Goal: Information Seeking & Learning: Check status

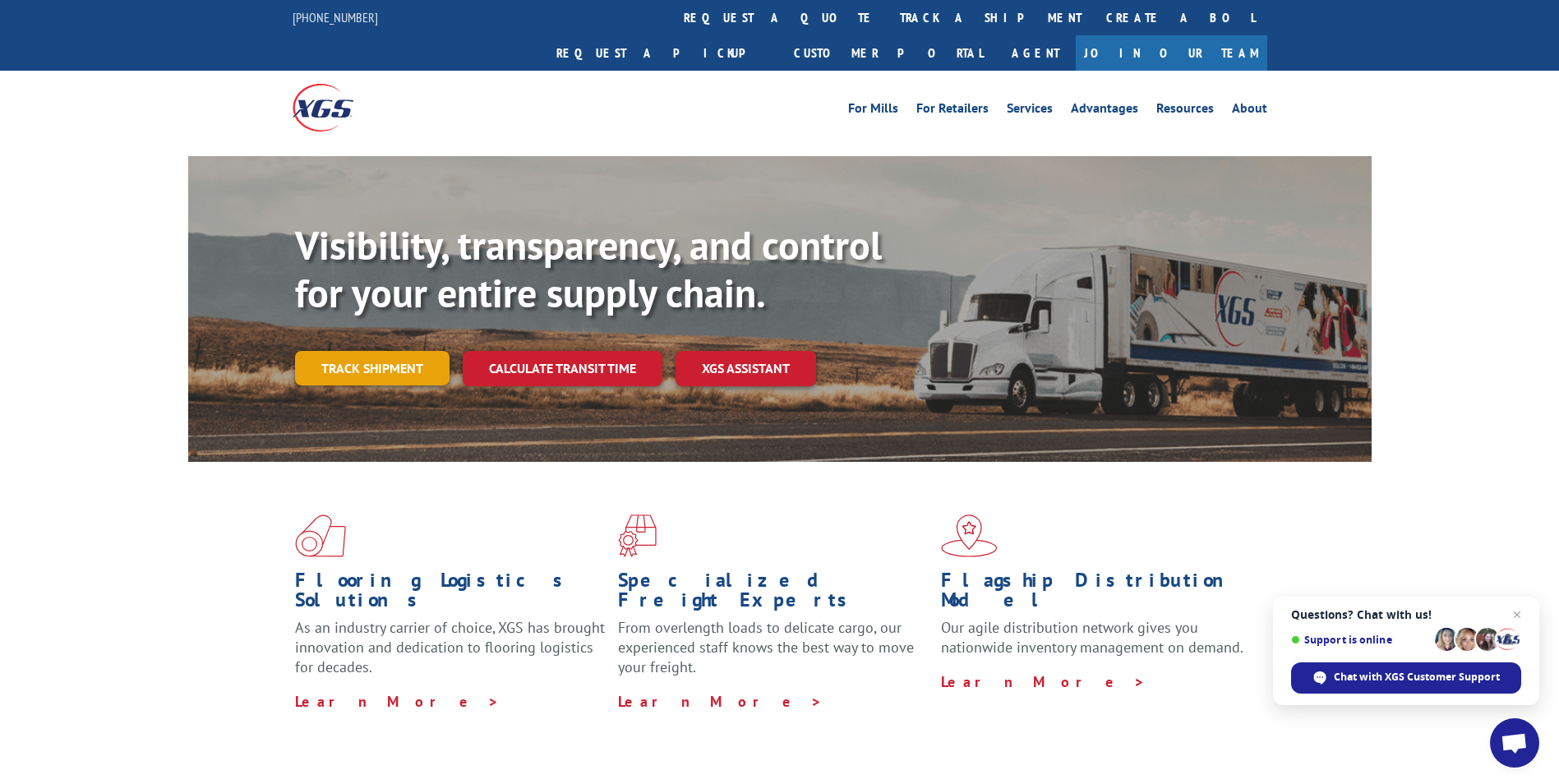
click at [355, 351] on link "Track shipment" at bounding box center [372, 368] width 154 height 35
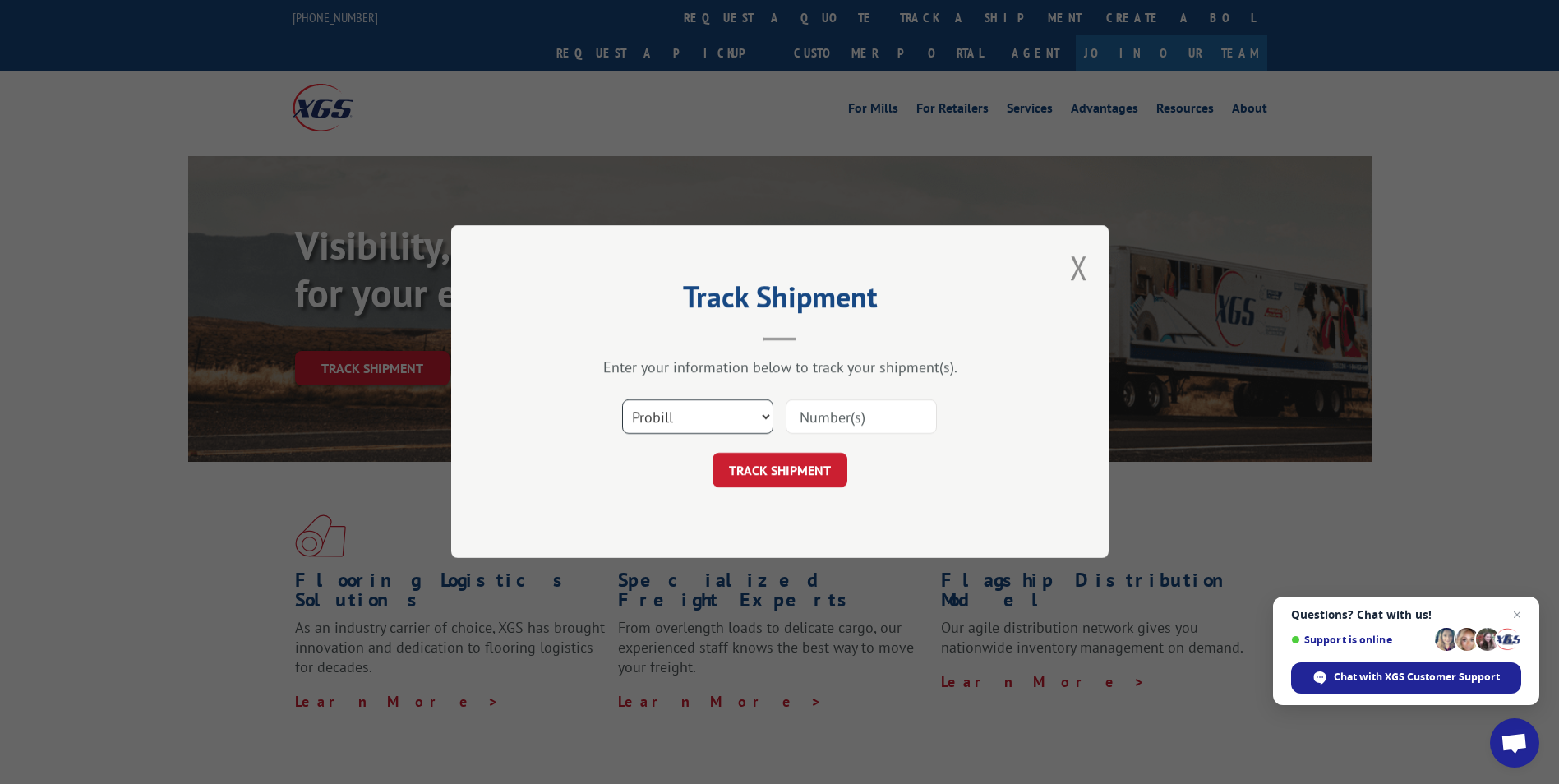
click at [768, 410] on select "Select category... Probill BOL PO" at bounding box center [697, 418] width 151 height 35
select select "bol"
click at [622, 400] on select "Select category... Probill BOL PO" at bounding box center [697, 418] width 151 height 35
click at [819, 419] on input at bounding box center [862, 418] width 151 height 35
paste input "50868984"
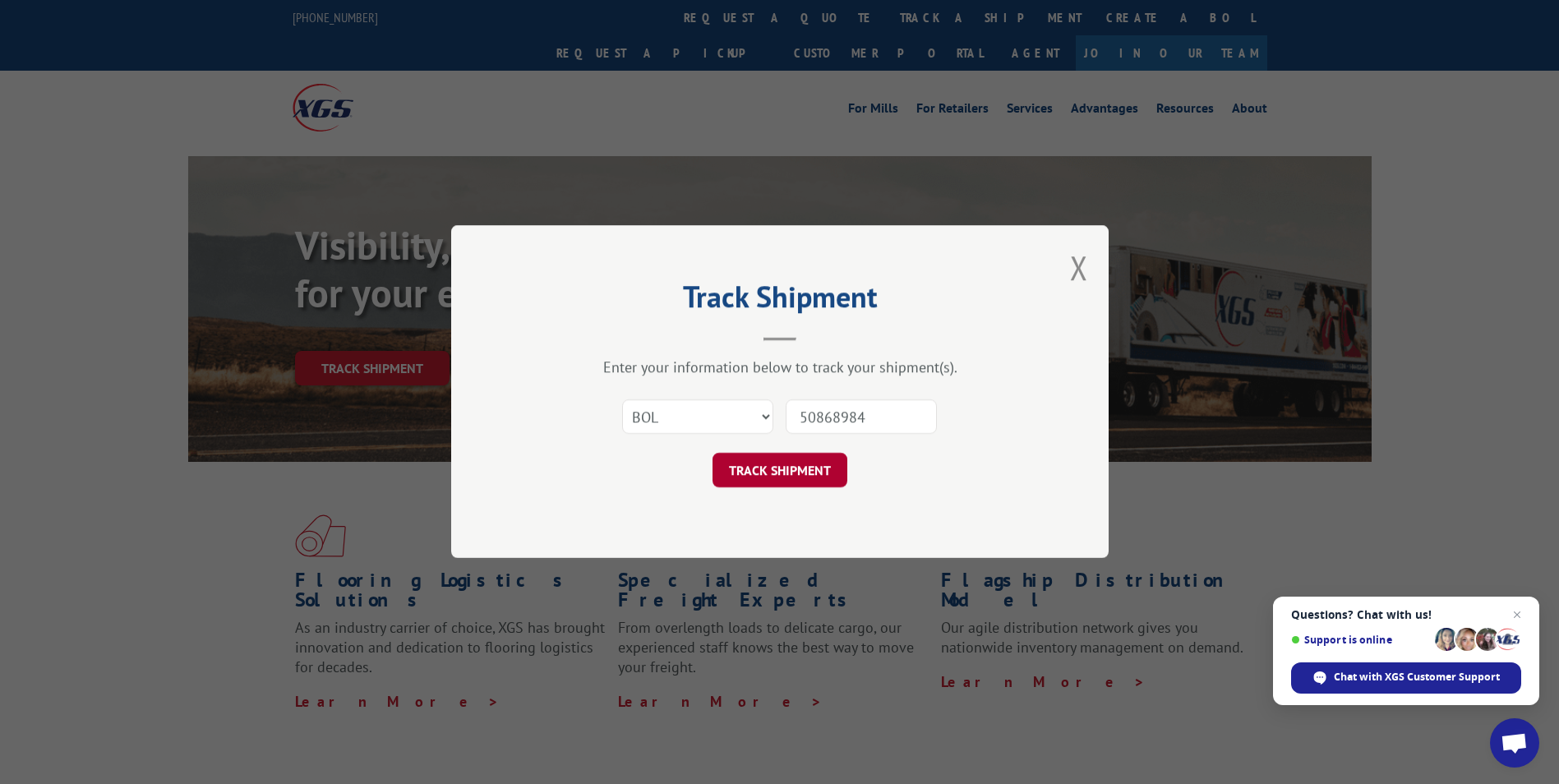
type input "50868984"
click at [761, 463] on button "TRACK SHIPMENT" at bounding box center [780, 471] width 135 height 35
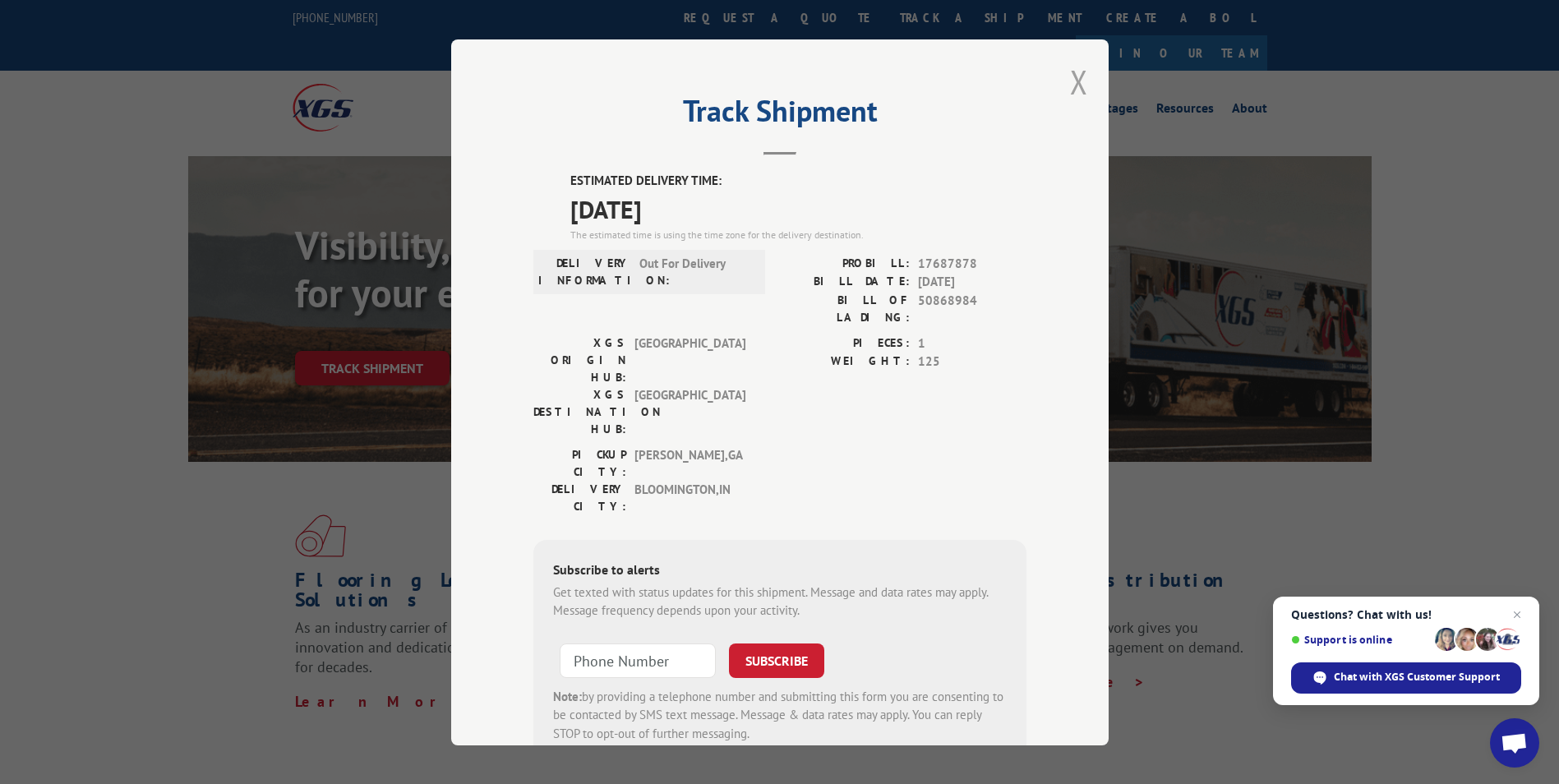
click at [1073, 85] on button "Close modal" at bounding box center [1079, 81] width 18 height 43
